Goal: Task Accomplishment & Management: Use online tool/utility

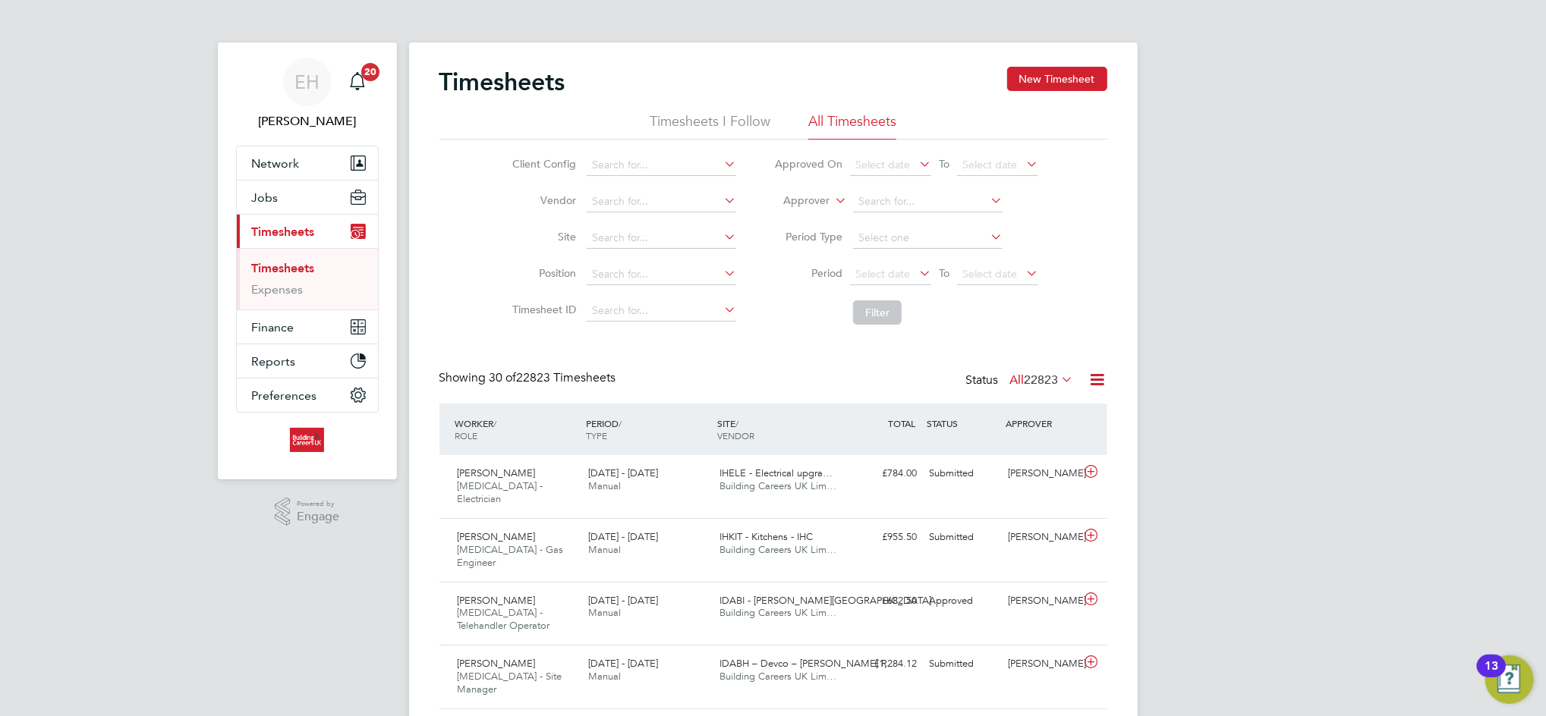
click at [820, 196] on label "Approver" at bounding box center [795, 201] width 68 height 15
click at [807, 209] on li "Worker" at bounding box center [792, 219] width 75 height 20
click at [891, 190] on li "Worker" at bounding box center [906, 202] width 302 height 36
click at [886, 198] on input at bounding box center [927, 201] width 149 height 21
click at [931, 219] on li "[PERSON_NAME]" at bounding box center [927, 222] width 151 height 20
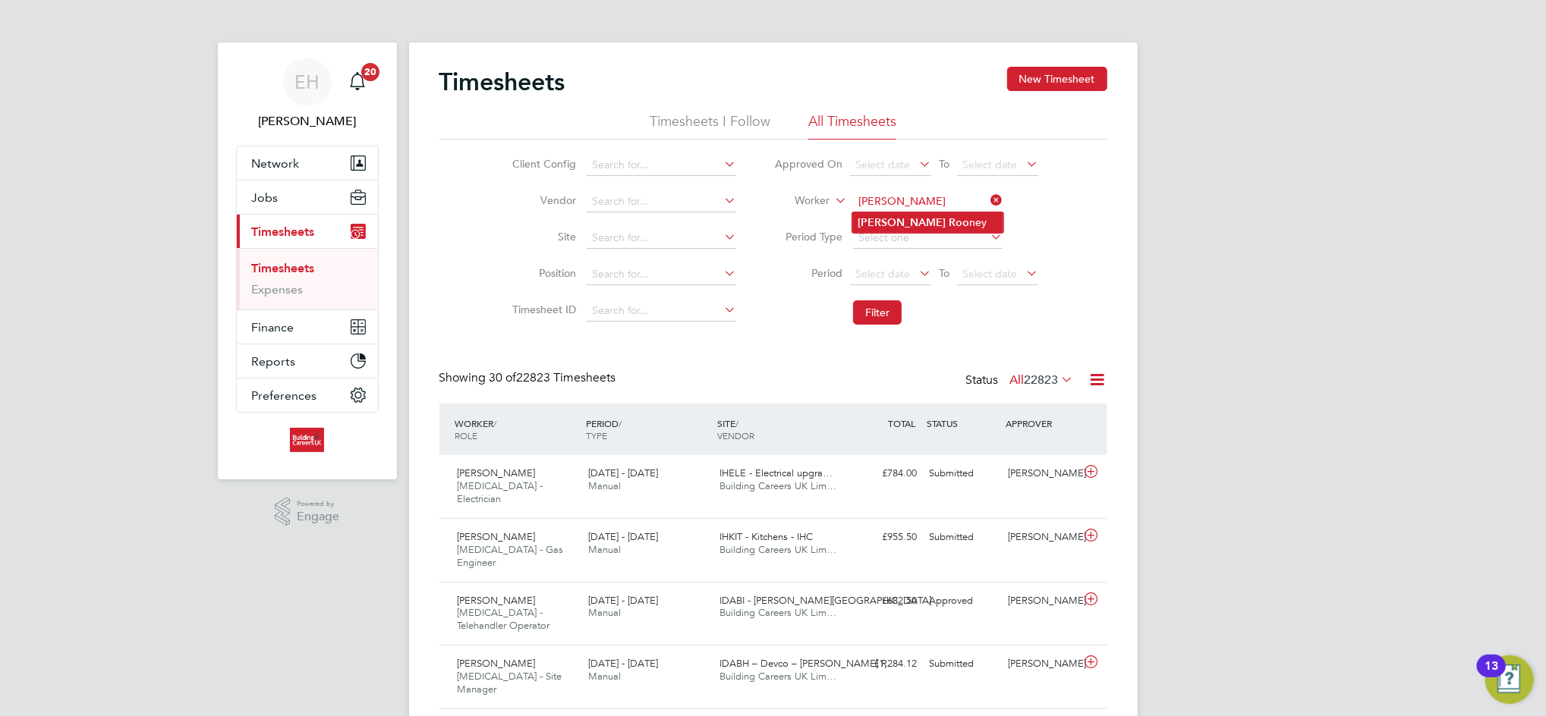
type input "[PERSON_NAME]"
click at [874, 296] on li "Filter" at bounding box center [906, 312] width 302 height 39
click at [876, 317] on button "Filter" at bounding box center [877, 312] width 49 height 24
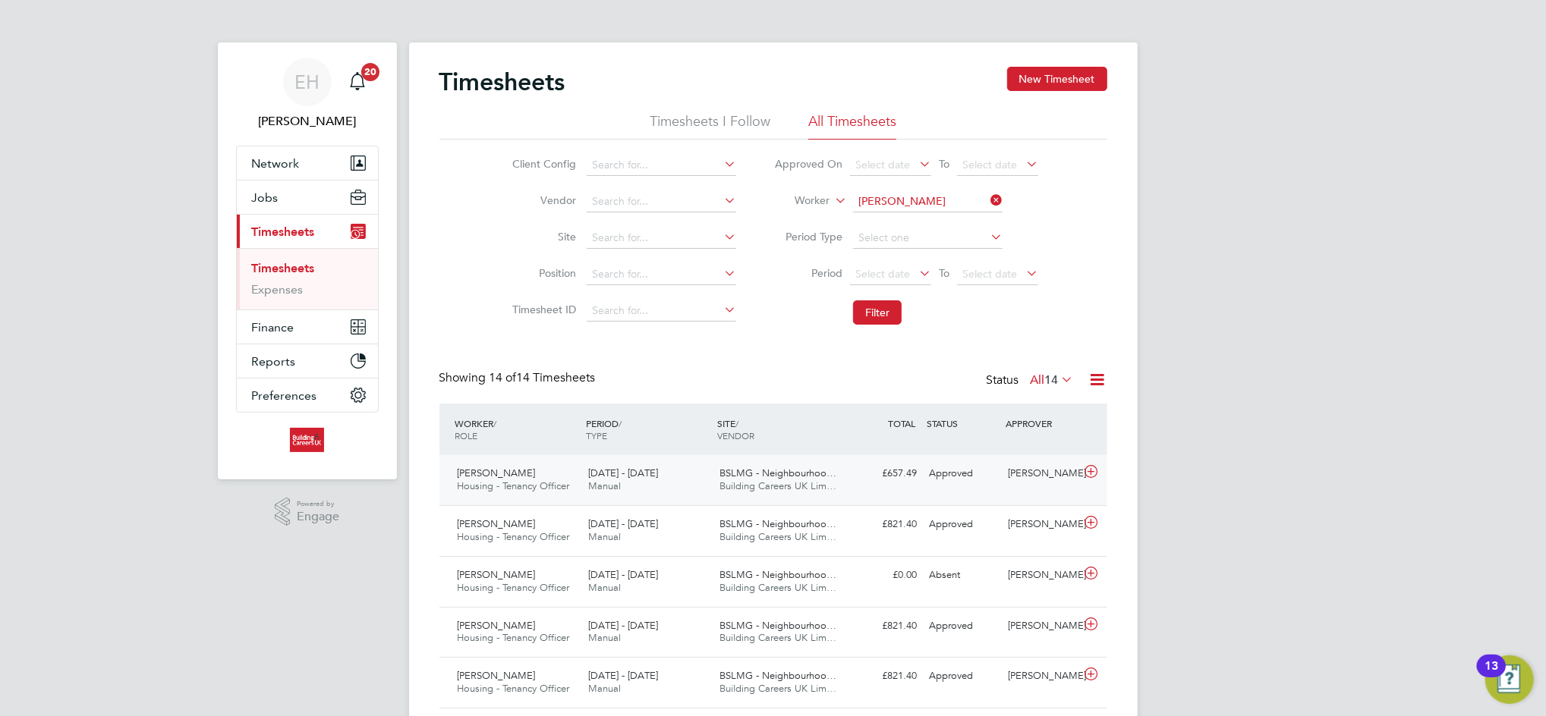
click at [770, 482] on span "Building Careers UK Lim…" at bounding box center [777, 486] width 117 height 13
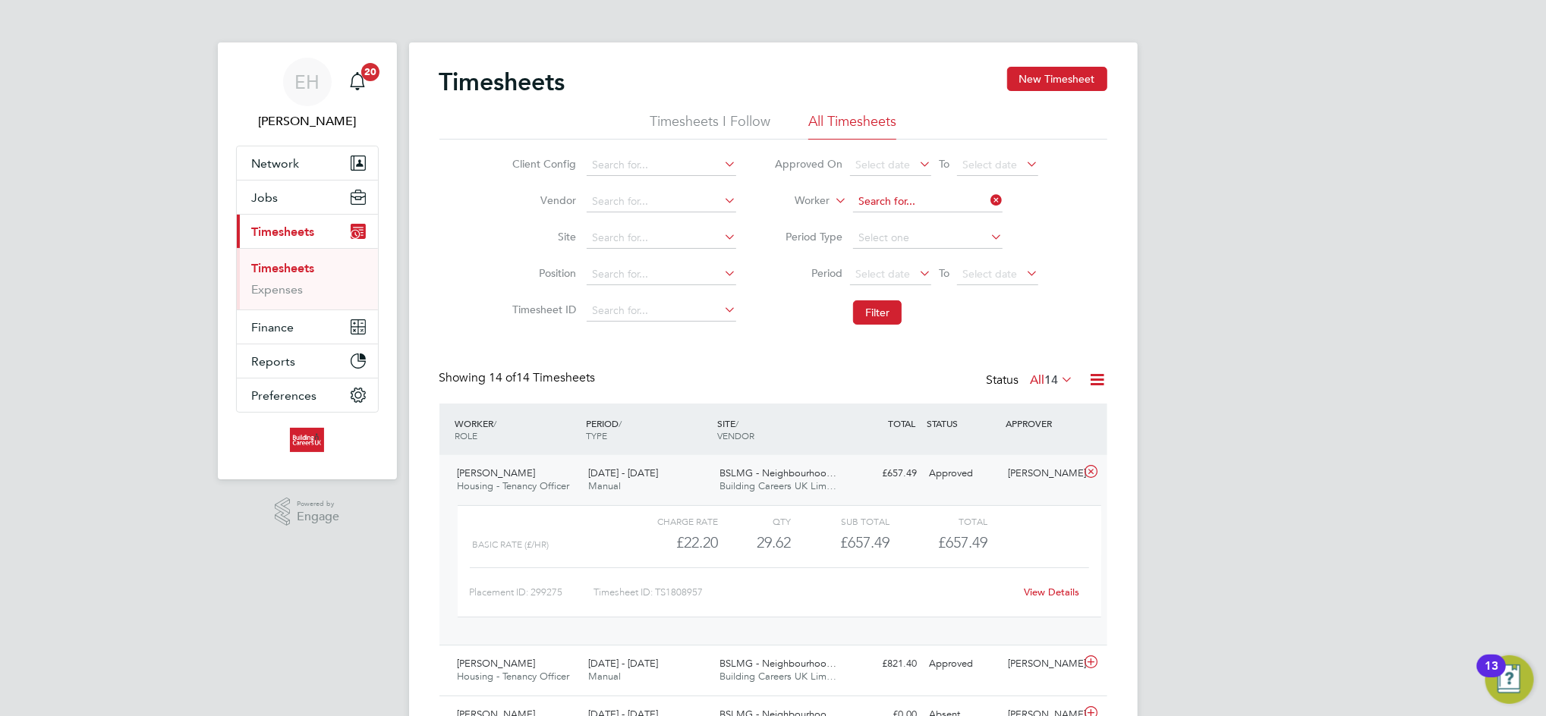
click at [924, 193] on input at bounding box center [927, 201] width 149 height 21
click at [923, 221] on li "[PERSON_NAME]" at bounding box center [927, 222] width 151 height 20
type input "[PERSON_NAME]"
click at [882, 310] on button "Filter" at bounding box center [877, 312] width 49 height 24
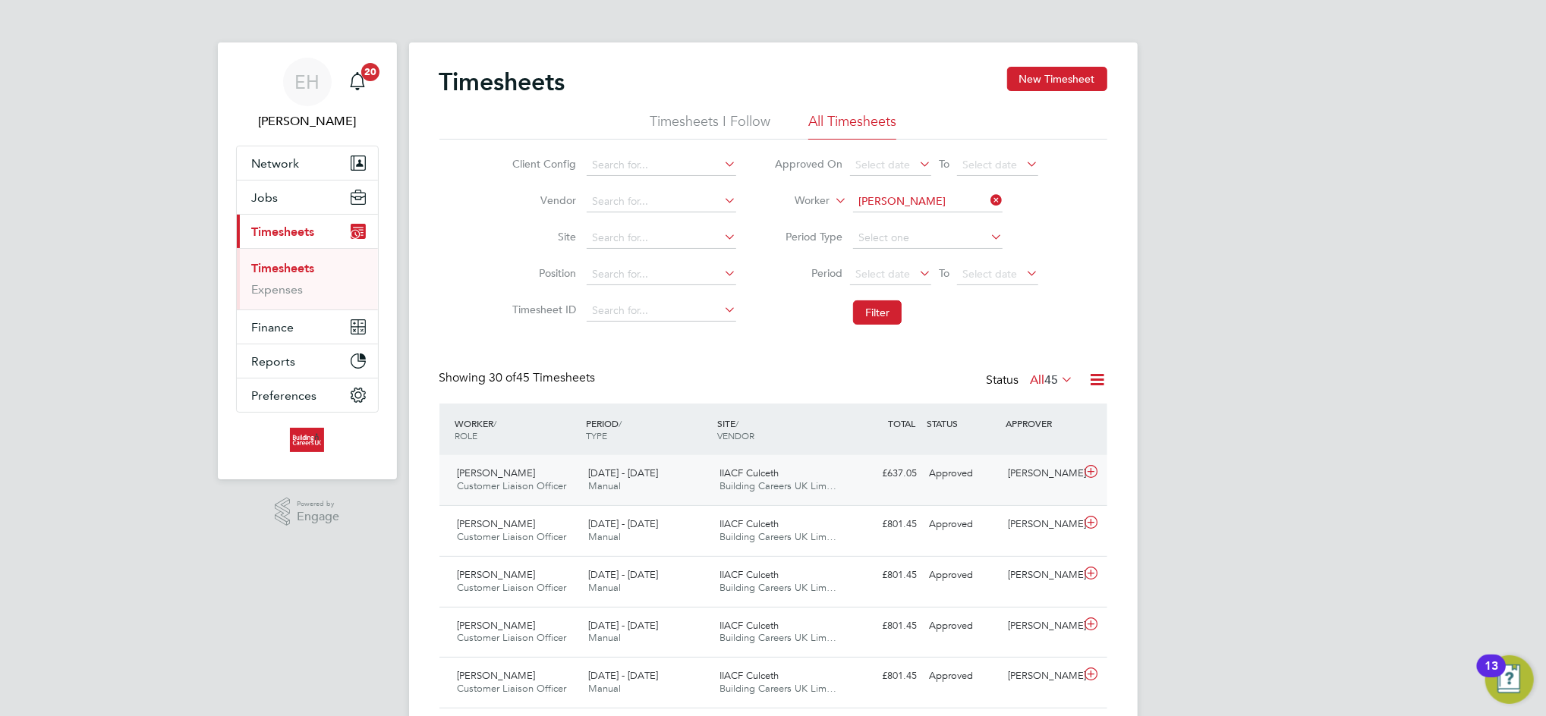
click at [803, 491] on span "Building Careers UK Lim…" at bounding box center [777, 486] width 117 height 13
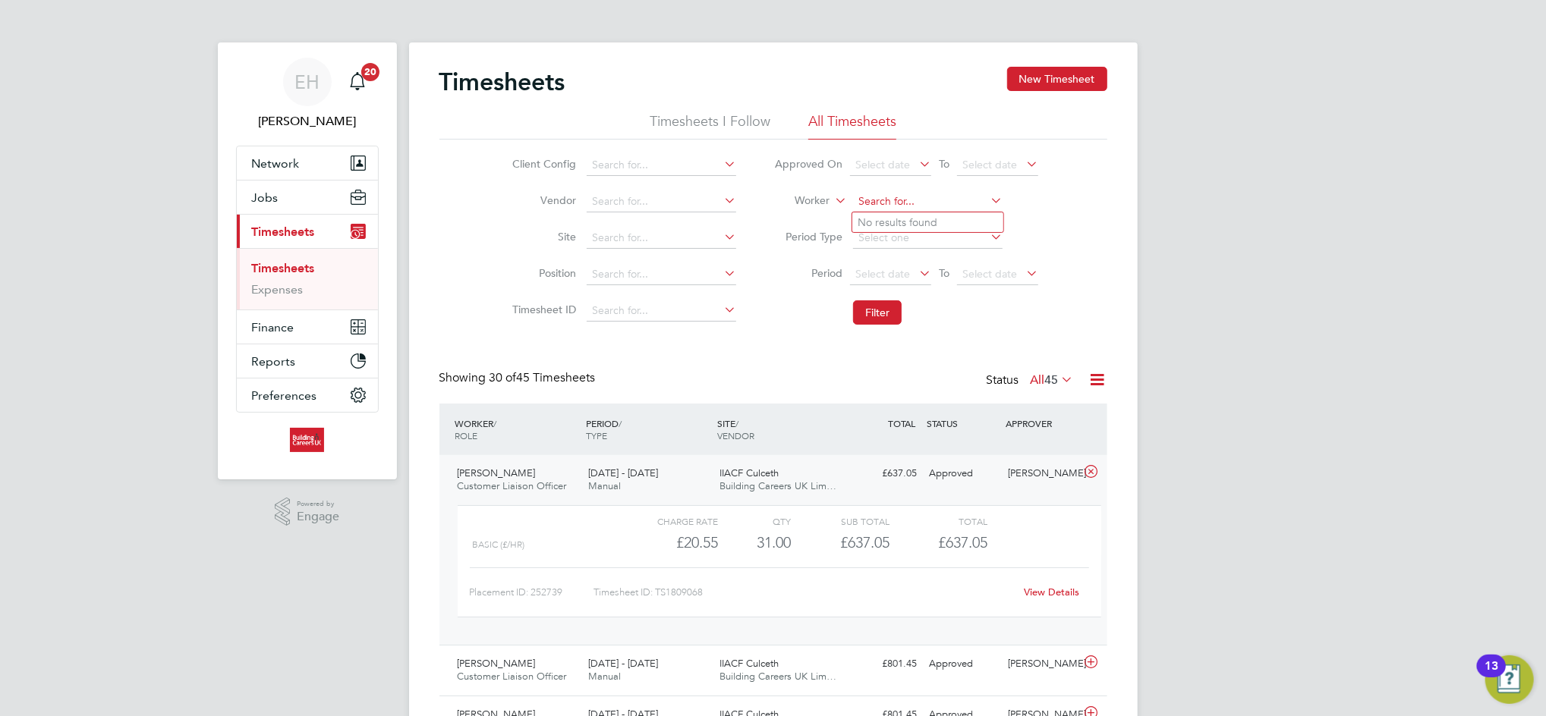
click at [908, 203] on input at bounding box center [927, 201] width 149 height 21
click at [945, 307] on b "[PERSON_NAME]" at bounding box center [989, 304] width 88 height 13
type input "[PERSON_NAME]"
click at [876, 304] on button "Filter" at bounding box center [877, 312] width 49 height 24
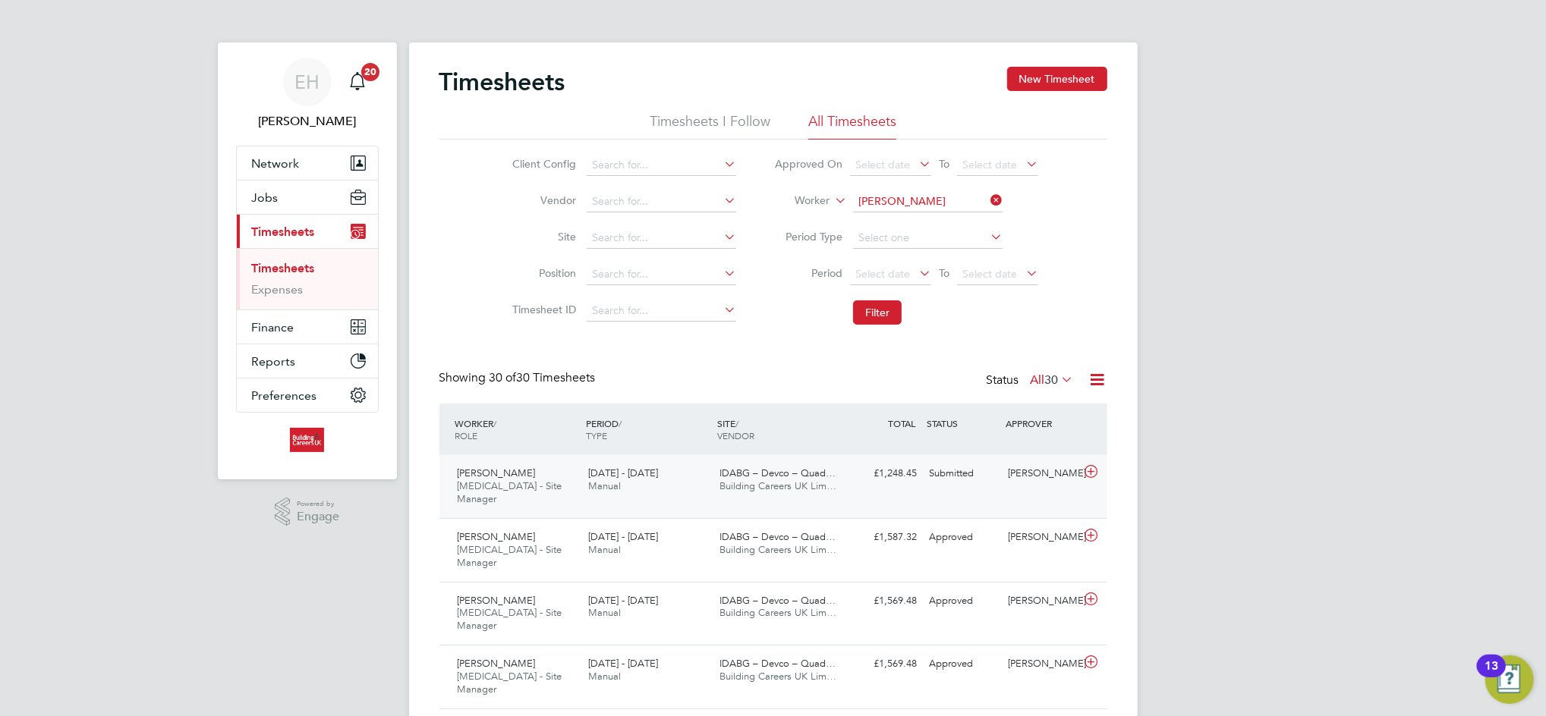
click at [775, 486] on span "Building Careers UK Lim…" at bounding box center [777, 486] width 117 height 13
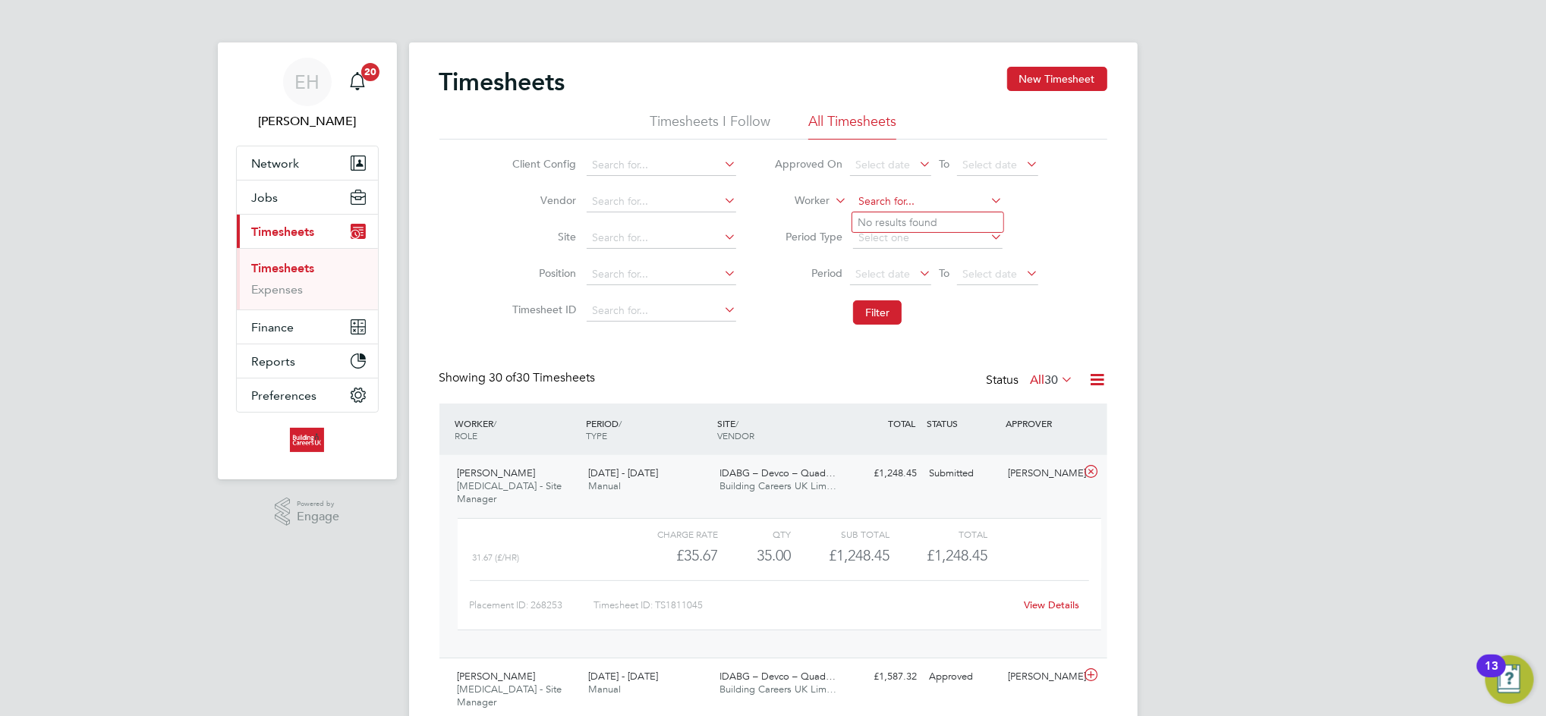
click at [889, 192] on input at bounding box center [927, 201] width 149 height 21
click at [949, 216] on b "Fo" at bounding box center [955, 222] width 13 height 13
type input "[PERSON_NAME]"
click at [877, 316] on button "Filter" at bounding box center [877, 312] width 49 height 24
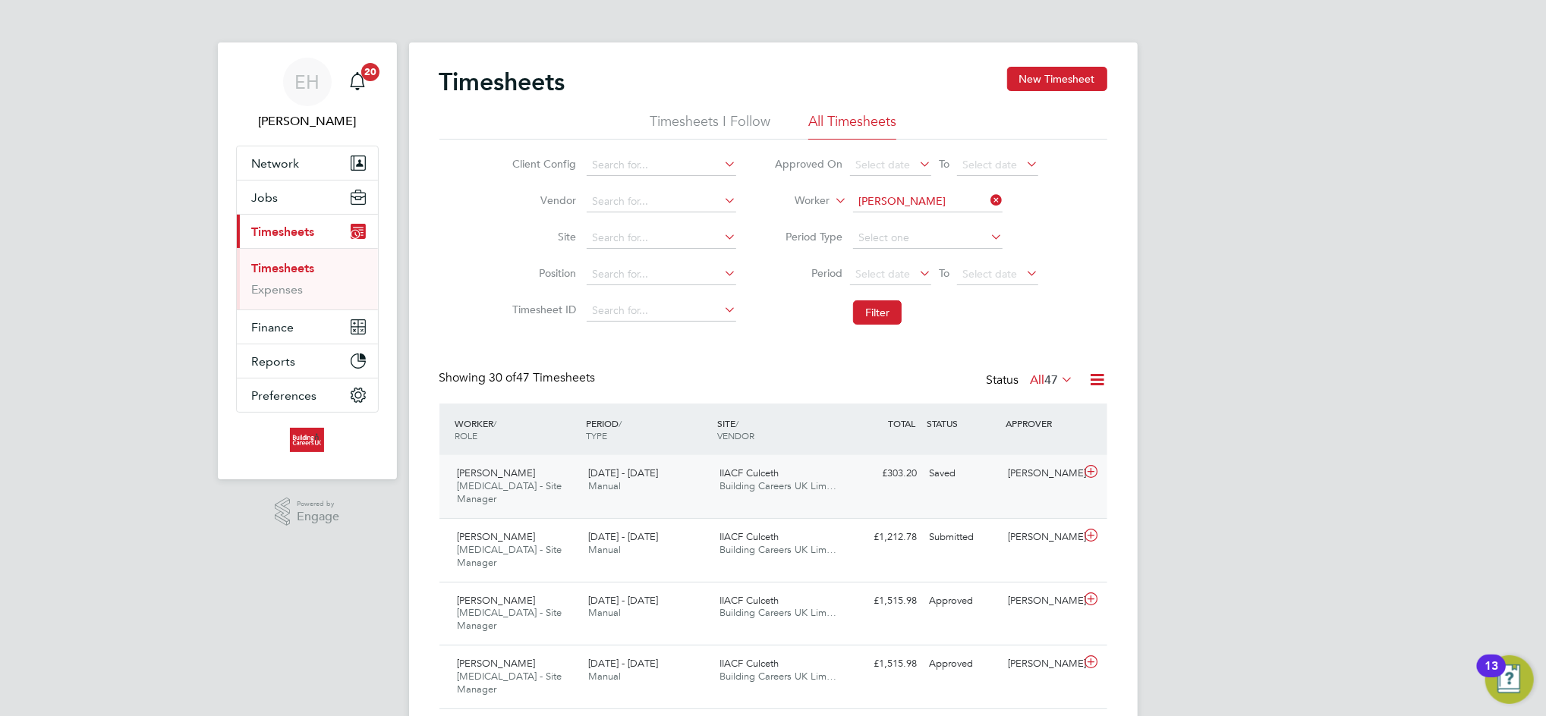
click at [773, 476] on span "IIACF Culceth" at bounding box center [748, 473] width 59 height 13
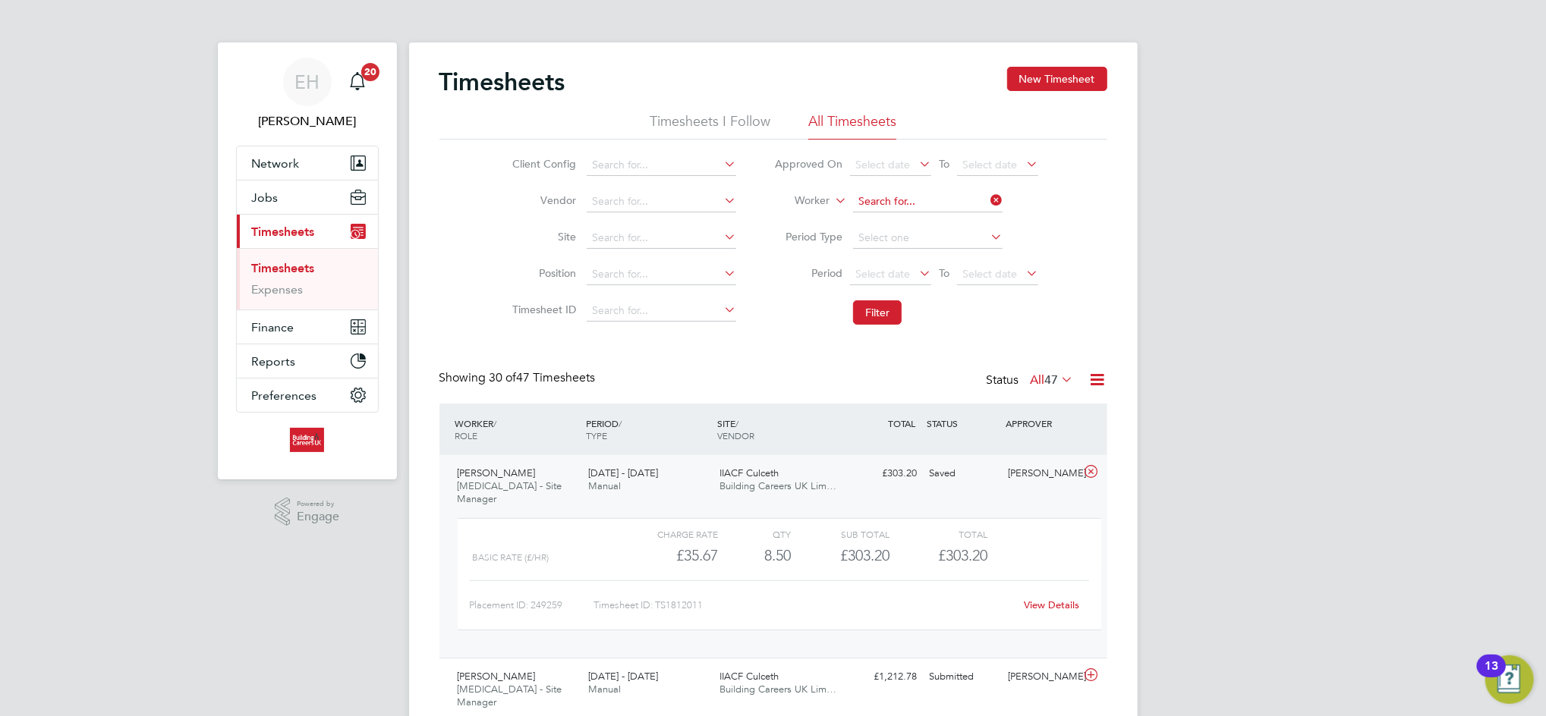
click at [900, 201] on input at bounding box center [927, 201] width 149 height 21
click at [904, 216] on li "[PERSON_NAME] [PERSON_NAME]" at bounding box center [956, 222] width 209 height 20
type input "[PERSON_NAME]"
click at [864, 312] on button "Filter" at bounding box center [877, 312] width 49 height 24
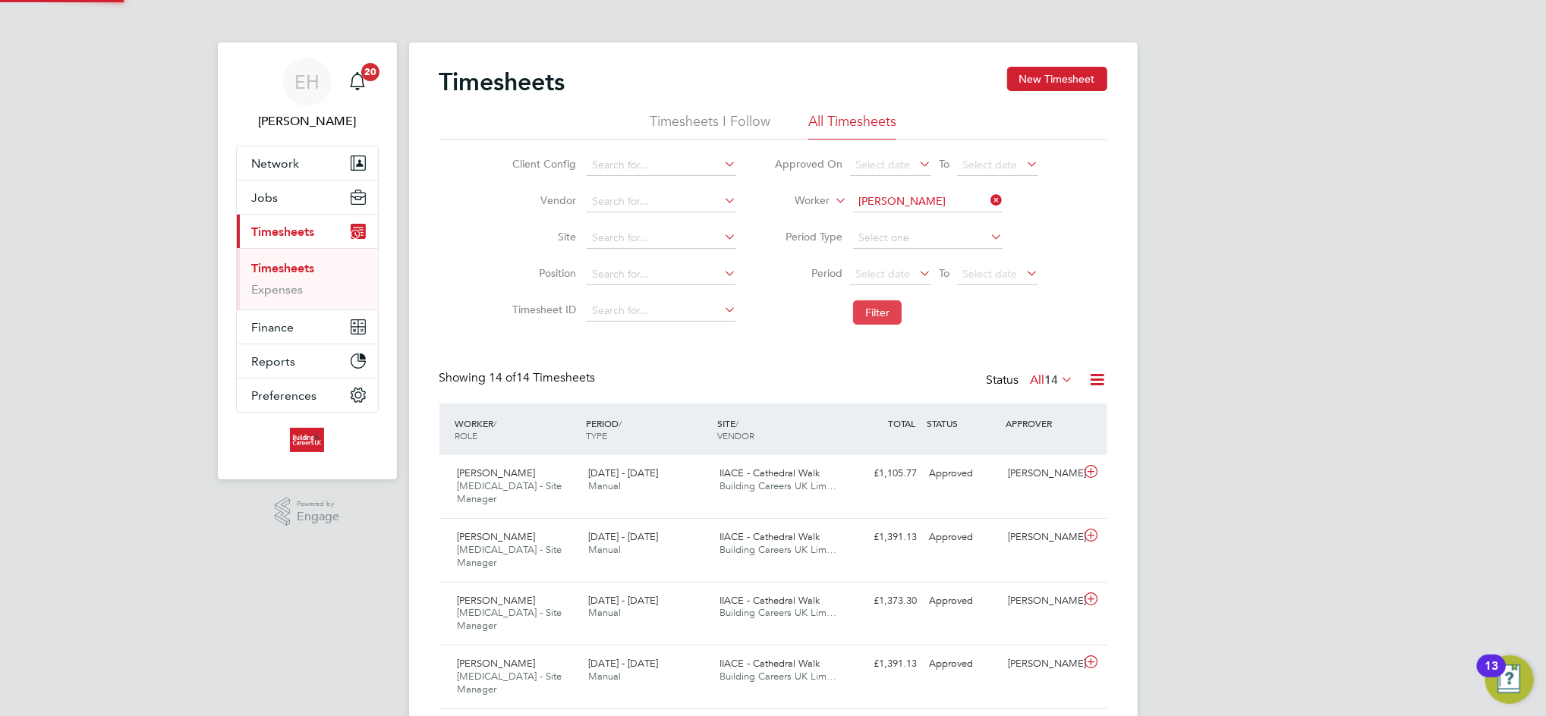
scroll to position [38, 131]
drag, startPoint x: 864, startPoint y: 312, endPoint x: 798, endPoint y: 363, distance: 83.3
click at [798, 363] on div "Timesheets New Timesheet Timesheets I Follow All Timesheets Client Config Vendo…" at bounding box center [773, 706] width 668 height 1278
click at [871, 312] on button "Filter" at bounding box center [877, 312] width 49 height 24
click at [745, 486] on span "Building Careers UK Lim…" at bounding box center [777, 486] width 117 height 13
